Goal: Navigation & Orientation: Find specific page/section

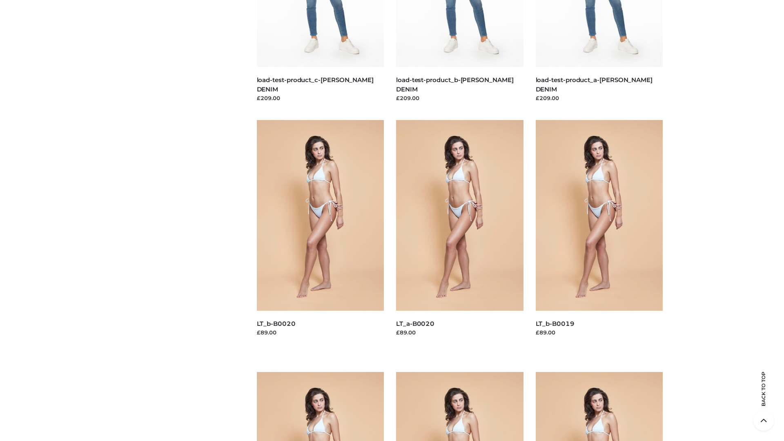
scroll to position [2152, 0]
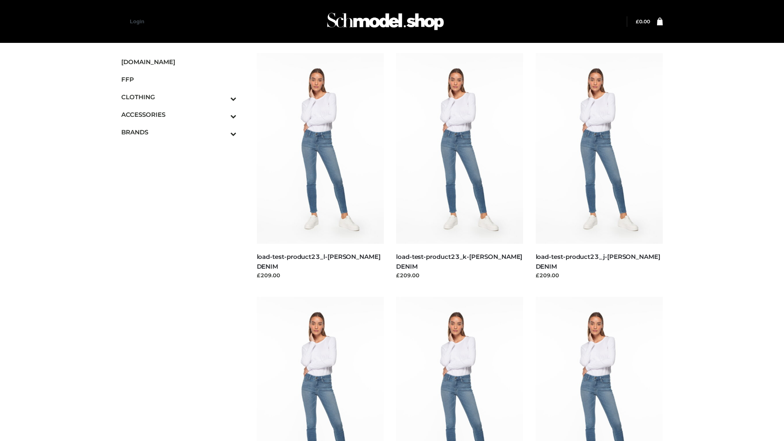
scroll to position [664, 0]
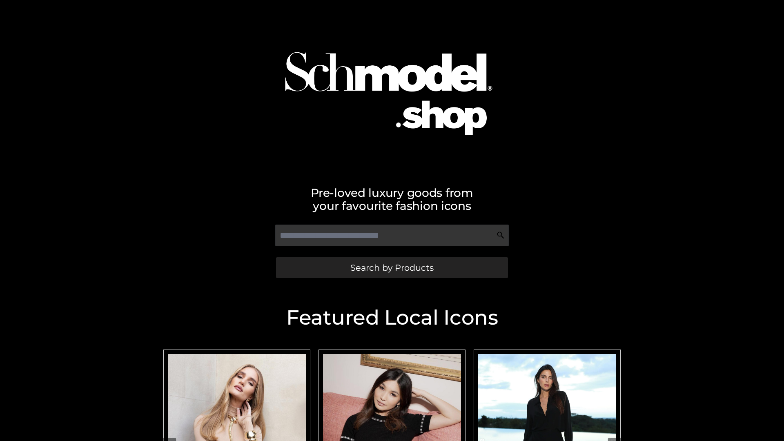
click at [391, 267] on span "Search by Products" at bounding box center [391, 267] width 83 height 9
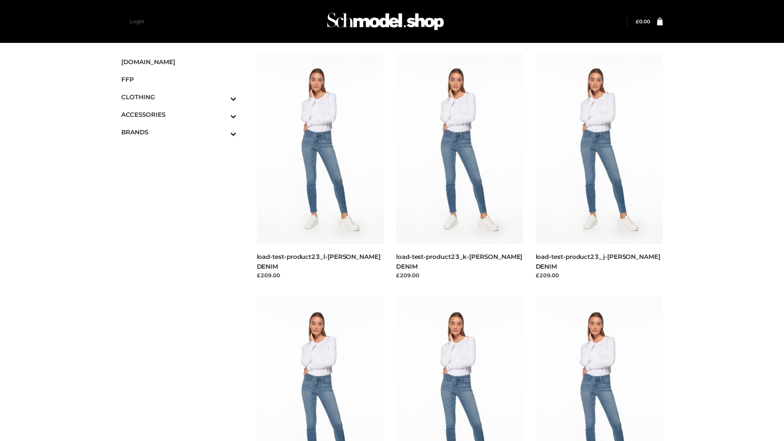
scroll to position [664, 0]
